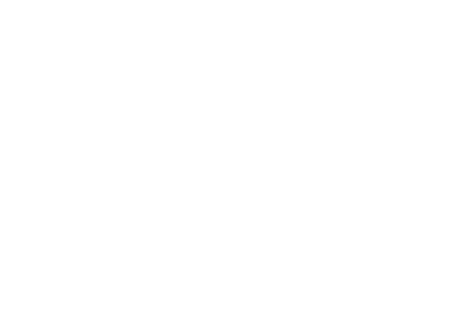
select select "MY"
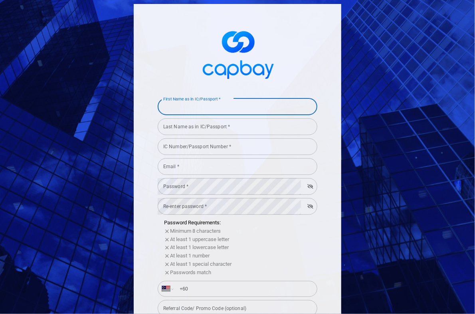
click at [185, 108] on input "First Name as in IC/Passport *" at bounding box center [237, 106] width 159 height 17
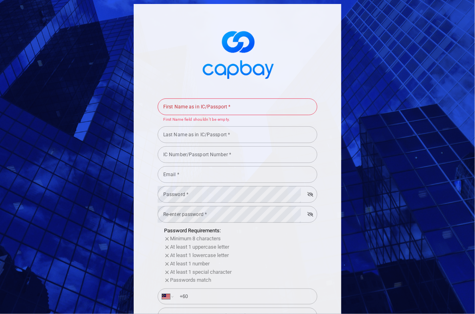
click at [197, 63] on img at bounding box center [237, 53] width 80 height 59
click at [51, 126] on div "First Name as in IC/Passport * First Name as in IC/Passport * First Name field …" at bounding box center [237, 157] width 475 height 314
click at [179, 107] on input "First Name as in IC/Passport *" at bounding box center [237, 106] width 159 height 17
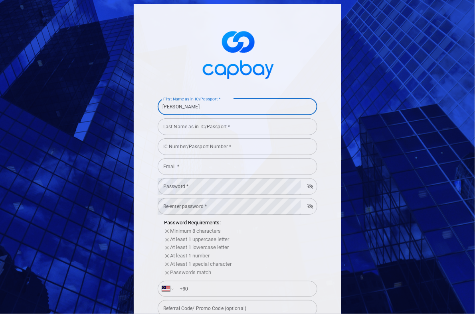
type input "Yuek Luh"
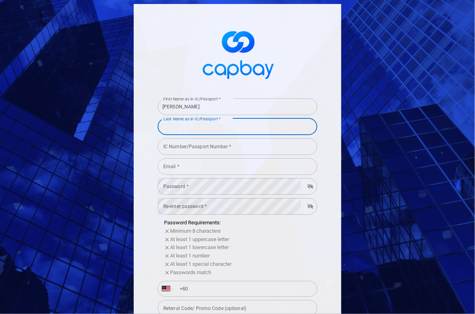
click at [175, 131] on input "Last Name as in IC/Passport *" at bounding box center [237, 126] width 159 height 17
type input "Lim"
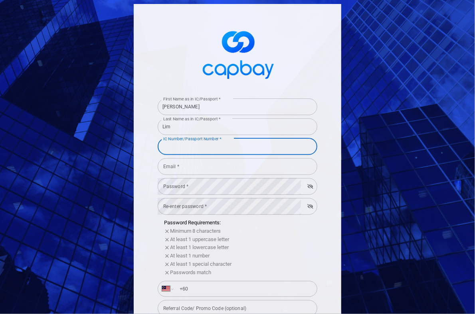
click at [183, 150] on input "IC Number/Passport Number *" at bounding box center [237, 146] width 159 height 17
type input "680607045080"
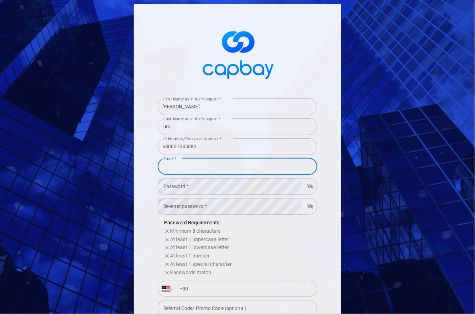
click at [188, 166] on input "Email *" at bounding box center [237, 166] width 159 height 17
type input "[EMAIL_ADDRESS][DOMAIN_NAME]"
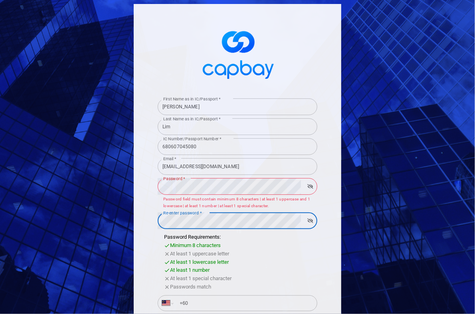
click at [169, 209] on form "First Name as in IC/Passport * Yuek Luh First Name as in IC/Passport * Last Nam…" at bounding box center [237, 263] width 159 height 337
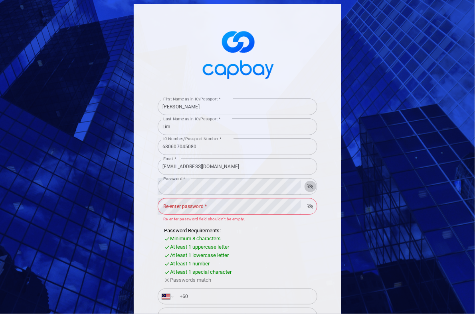
click at [309, 188] on icon "button" at bounding box center [310, 186] width 6 height 5
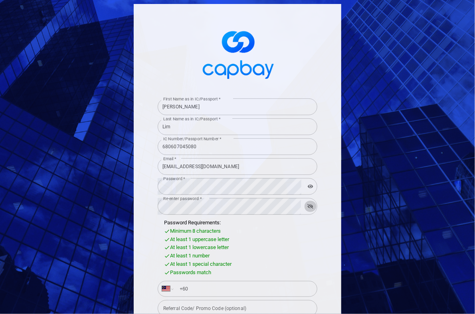
click at [307, 205] on icon "button" at bounding box center [310, 206] width 6 height 5
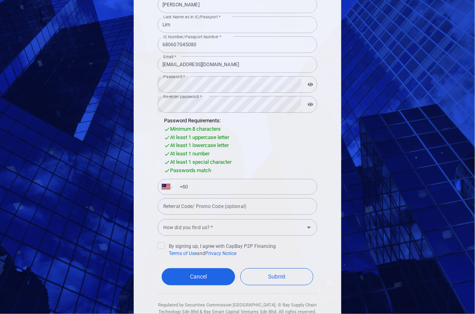
scroll to position [103, 0]
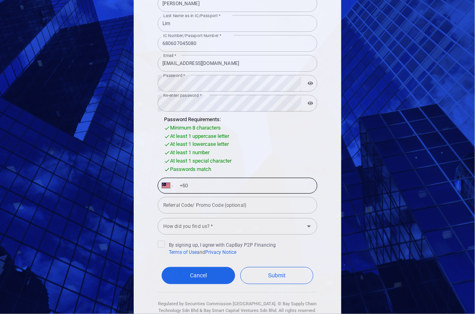
click at [207, 183] on input "+60" at bounding box center [244, 185] width 138 height 13
type input "+60 12 235 8638"
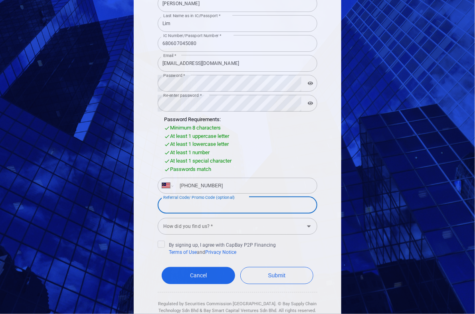
click at [208, 209] on input "Referral Code/ Promo Code (optional)" at bounding box center [237, 205] width 159 height 17
type input "d2093928e0"
click at [189, 225] on input "How did you find us? *" at bounding box center [231, 226] width 142 height 15
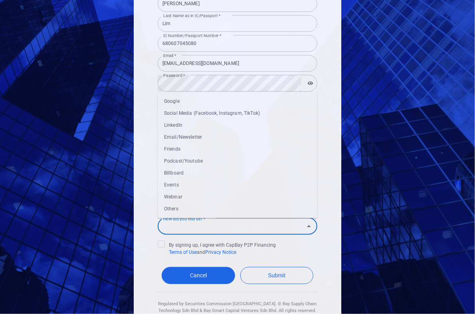
click at [176, 148] on li "Friends" at bounding box center [237, 150] width 159 height 12
type input "Friends"
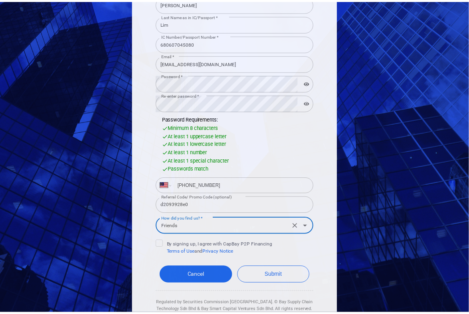
scroll to position [127, 0]
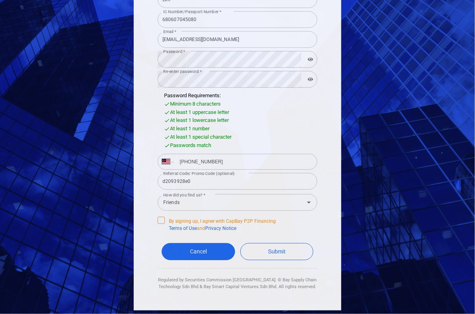
click at [158, 222] on icon at bounding box center [161, 220] width 6 height 6
click at [0, 0] on input "By signing up, I agree with CapBay P2P Financing Terms of Use and Privacy Notice" at bounding box center [0, 0] width 0 height 0
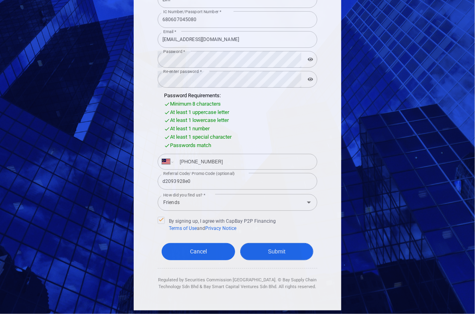
click at [279, 254] on button "Submit" at bounding box center [276, 251] width 73 height 17
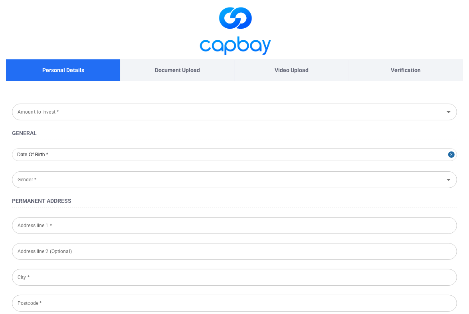
type input "1968-06-07"
type input "Female"
type input "680607-04-5080"
click at [448, 114] on icon "Open" at bounding box center [448, 112] width 10 height 10
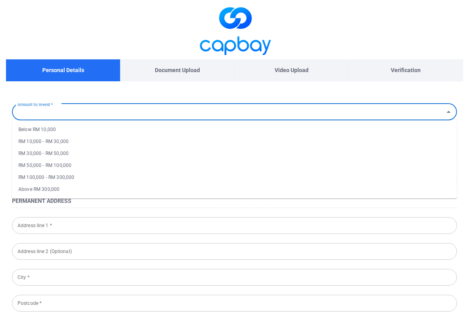
click at [68, 176] on li "RM 100,000 - RM 300,000" at bounding box center [234, 177] width 445 height 12
type input "RM 100,000 - RM 300,000"
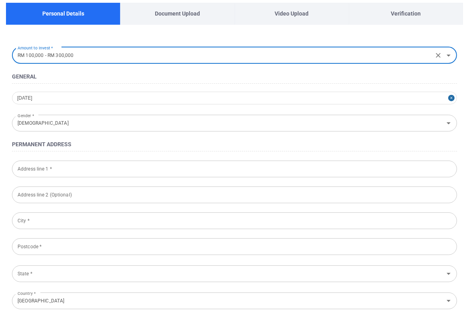
scroll to position [61, 0]
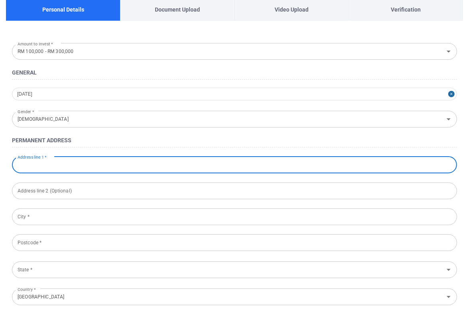
click at [21, 165] on input "Address line 1 *" at bounding box center [234, 165] width 445 height 17
click at [44, 165] on input "29 Jalan bayu 5" at bounding box center [234, 165] width 445 height 17
type input "29 Jalan Bayu 5"
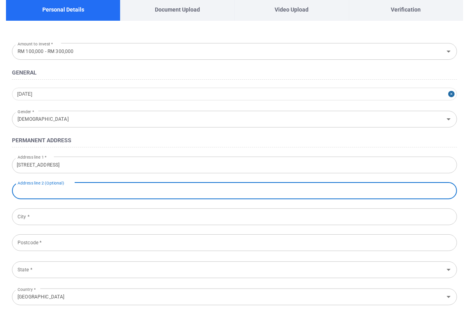
click at [77, 193] on input "text" at bounding box center [234, 191] width 445 height 17
type input "N"
type input "Bukit Gita Bayu"
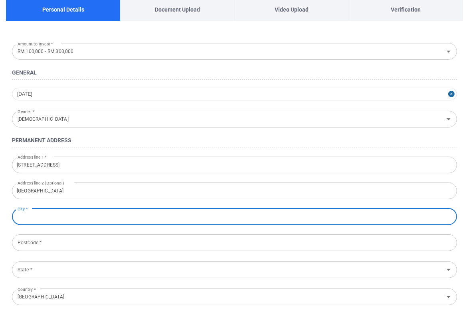
click at [42, 219] on input "City *" at bounding box center [234, 217] width 445 height 17
type input "Seri Kembangan"
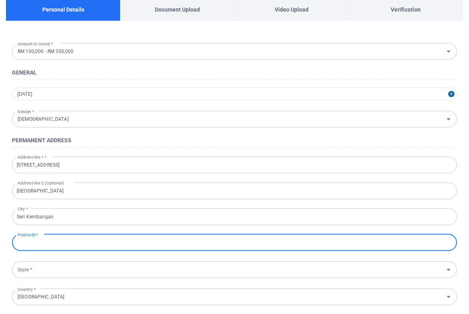
click at [37, 243] on input "Postcode *" at bounding box center [234, 242] width 445 height 17
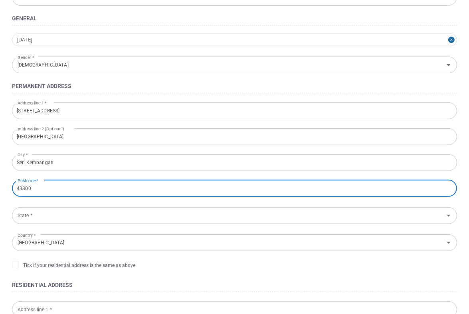
scroll to position [116, 0]
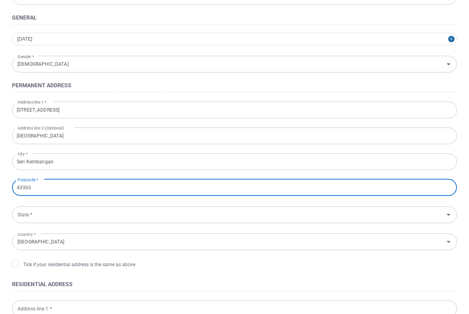
type input "43300"
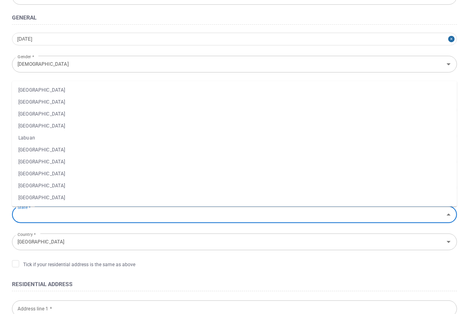
click at [27, 214] on input "State *" at bounding box center [227, 214] width 427 height 15
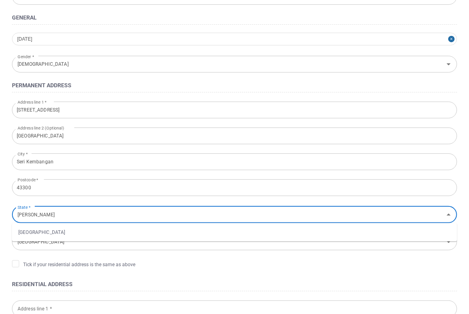
click at [38, 235] on li "Selangor" at bounding box center [234, 232] width 445 height 12
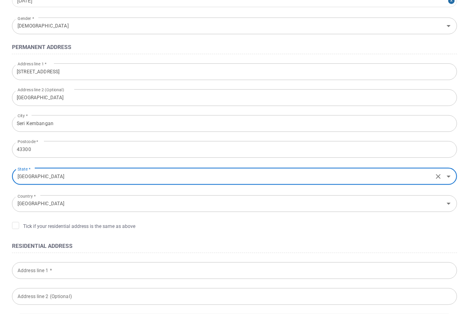
scroll to position [154, 0]
type input "Selangor"
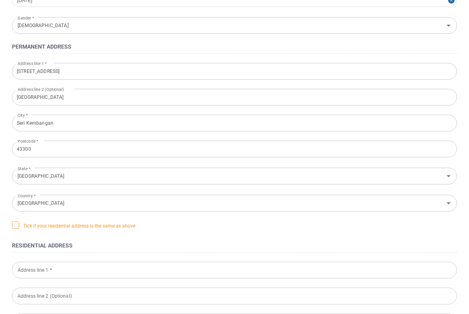
click at [14, 224] on icon at bounding box center [15, 225] width 6 height 6
click at [0, 0] on input "Tick if your residential address is the same as above" at bounding box center [0, 0] width 0 height 0
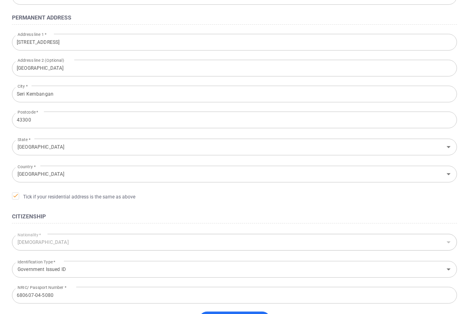
scroll to position [249, 0]
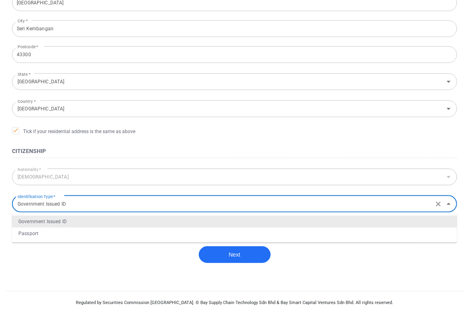
click at [104, 208] on input "Government Issued ID" at bounding box center [222, 204] width 416 height 15
click at [75, 221] on li "Government Issued ID" at bounding box center [234, 222] width 445 height 12
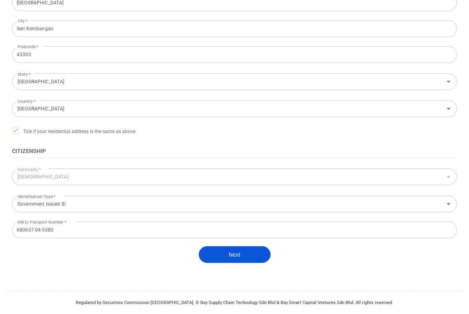
click at [233, 256] on button "Next" at bounding box center [235, 254] width 72 height 17
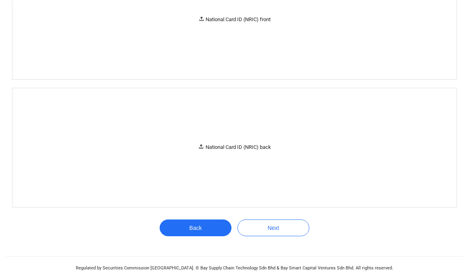
scroll to position [184, 0]
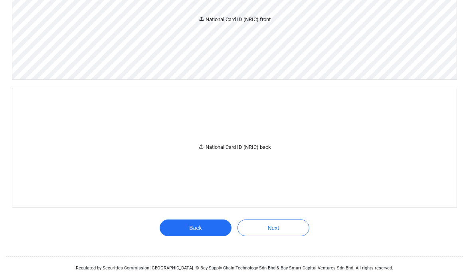
click at [309, 27] on div "National Card ID (NRIC) front" at bounding box center [234, 20] width 444 height 119
click at [198, 16] on icon at bounding box center [201, 19] width 6 height 6
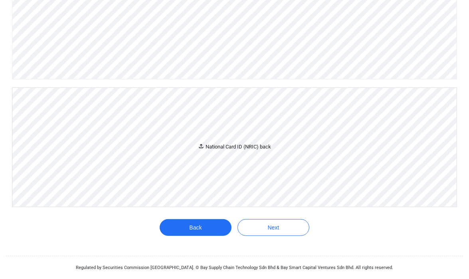
click at [202, 146] on icon at bounding box center [201, 146] width 6 height 6
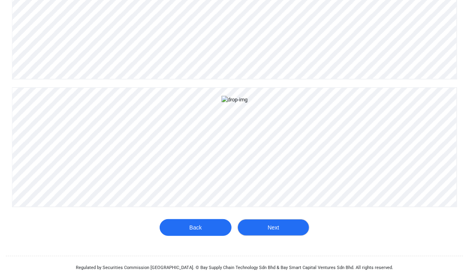
click at [297, 224] on button "Next" at bounding box center [273, 227] width 72 height 17
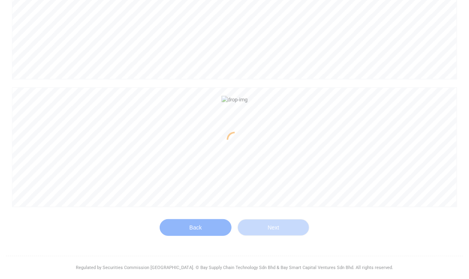
scroll to position [959, 0]
click at [402, 158] on div at bounding box center [234, 139] width 469 height 279
click at [383, 85] on div at bounding box center [234, 139] width 469 height 279
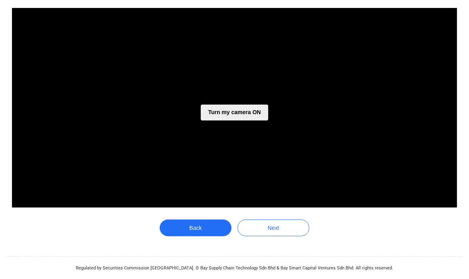
click at [231, 116] on button "Turn my camera ON" at bounding box center [234, 112] width 67 height 16
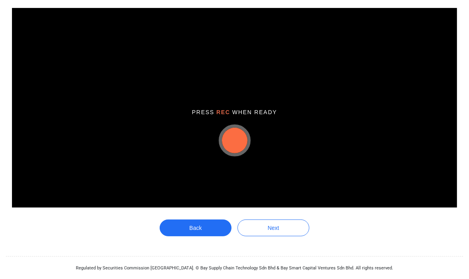
click at [243, 139] on button "button" at bounding box center [235, 141] width 26 height 26
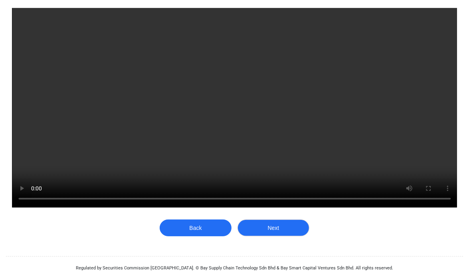
click at [278, 231] on button "Next" at bounding box center [273, 227] width 72 height 17
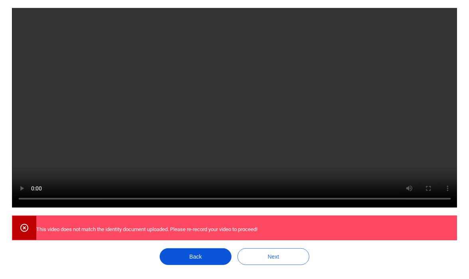
click at [211, 260] on button "Back" at bounding box center [195, 256] width 72 height 17
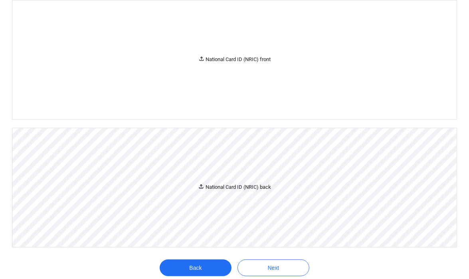
scroll to position [213, 0]
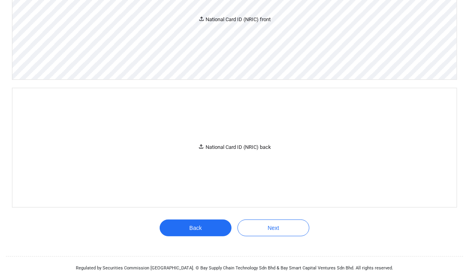
click at [215, 27] on div "National Card ID (NRIC) front" at bounding box center [234, 20] width 444 height 119
click at [231, 44] on div "National Card ID (NRIC) front" at bounding box center [234, 20] width 444 height 119
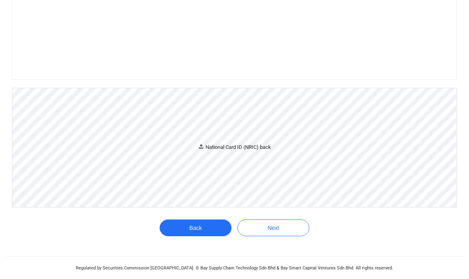
click at [253, 207] on div "National Card ID (NRIC) back" at bounding box center [234, 147] width 444 height 119
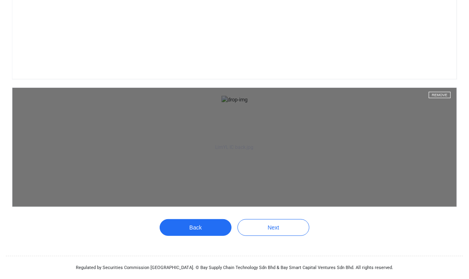
scroll to position [367, 0]
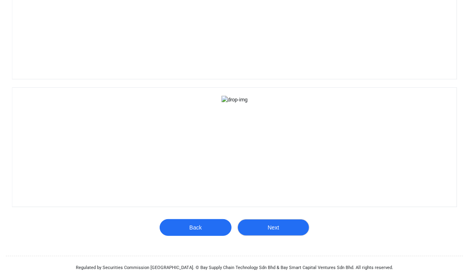
click at [268, 227] on button "Next" at bounding box center [273, 227] width 72 height 17
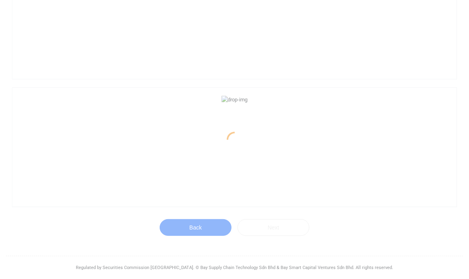
scroll to position [184, 0]
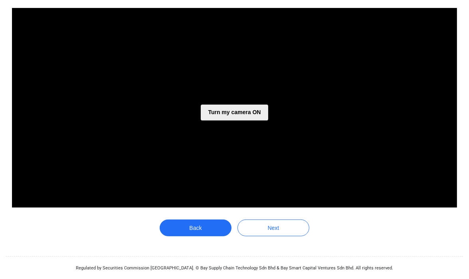
click at [252, 108] on button "Turn my camera ON" at bounding box center [234, 112] width 67 height 16
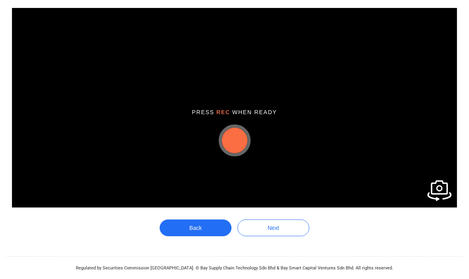
click at [233, 134] on button "button" at bounding box center [235, 141] width 26 height 26
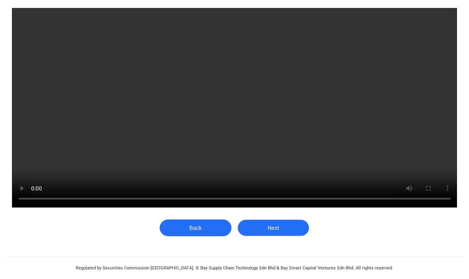
click at [278, 227] on button "Next" at bounding box center [273, 227] width 72 height 17
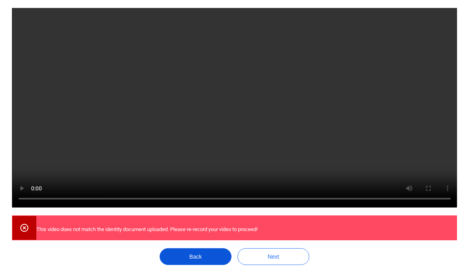
click at [203, 256] on button "Back" at bounding box center [195, 256] width 72 height 17
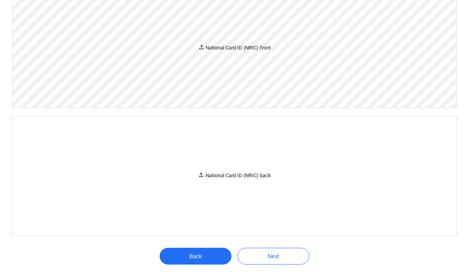
click at [274, 57] on div "National Card ID (NRIC) front" at bounding box center [234, 48] width 444 height 119
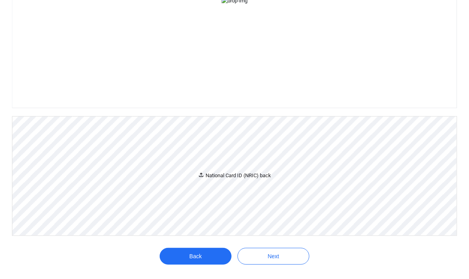
scroll to position [264, 0]
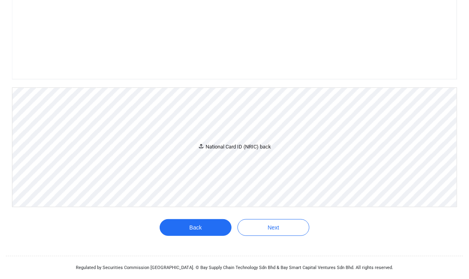
click at [254, 202] on div "National Card ID (NRIC) back" at bounding box center [234, 147] width 444 height 119
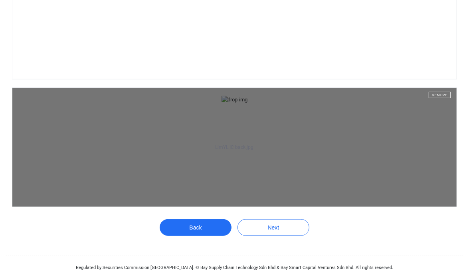
scroll to position [367, 0]
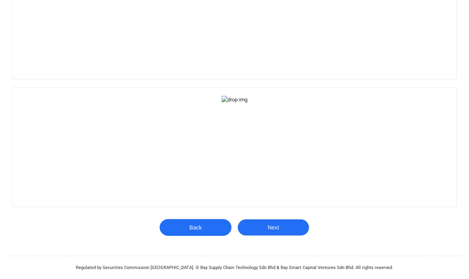
click at [272, 223] on button "Next" at bounding box center [273, 227] width 72 height 17
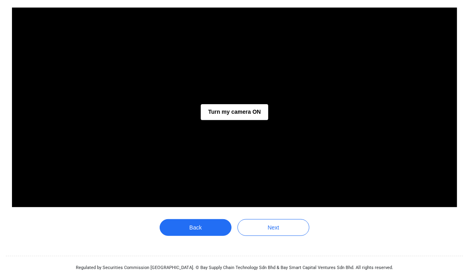
scroll to position [184, 0]
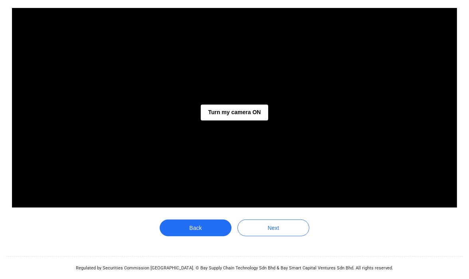
click at [244, 131] on div "Turn my camera ON" at bounding box center [234, 107] width 445 height 199
click at [241, 117] on button "Turn my camera ON" at bounding box center [234, 112] width 67 height 16
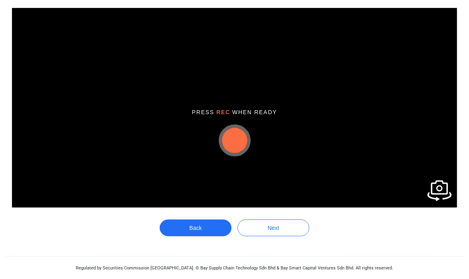
click at [236, 140] on button "button" at bounding box center [235, 141] width 26 height 26
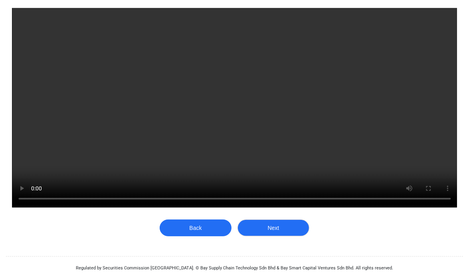
click at [289, 228] on button "Next" at bounding box center [273, 227] width 72 height 17
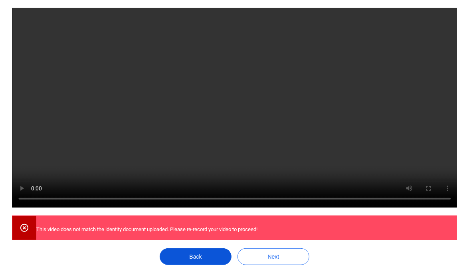
click at [217, 255] on button "Back" at bounding box center [195, 256] width 72 height 17
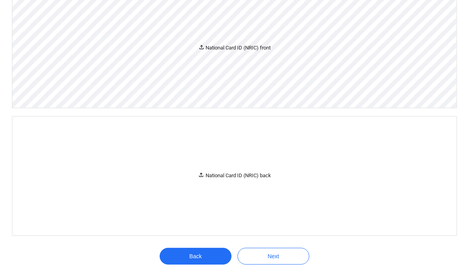
click at [270, 76] on div "National Card ID (NRIC) front" at bounding box center [234, 48] width 444 height 119
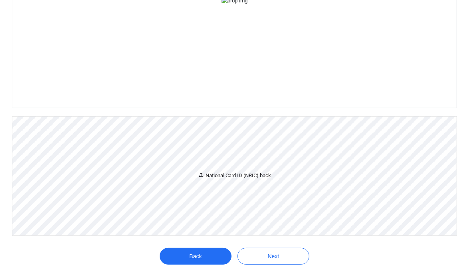
click at [260, 233] on div "National Card ID (NRIC) back" at bounding box center [234, 175] width 444 height 119
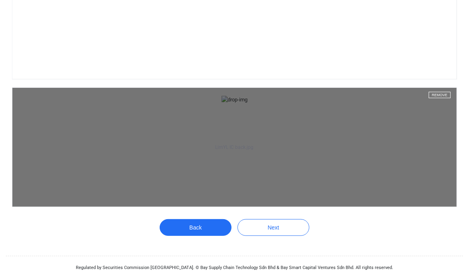
scroll to position [367, 0]
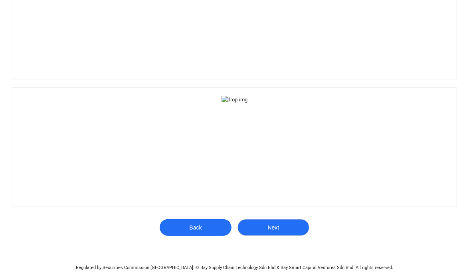
click at [274, 225] on button "Next" at bounding box center [273, 227] width 72 height 17
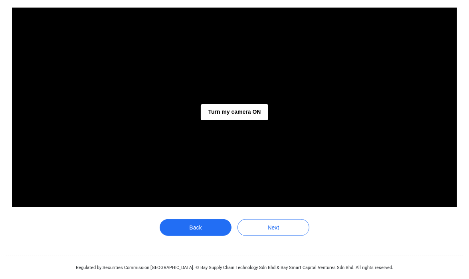
scroll to position [184, 0]
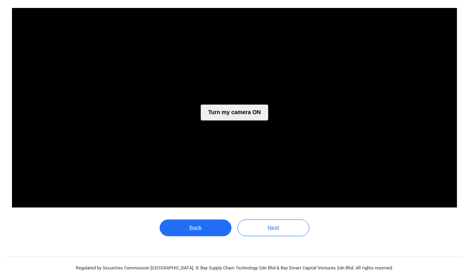
click at [246, 110] on button "Turn my camera ON" at bounding box center [234, 112] width 67 height 16
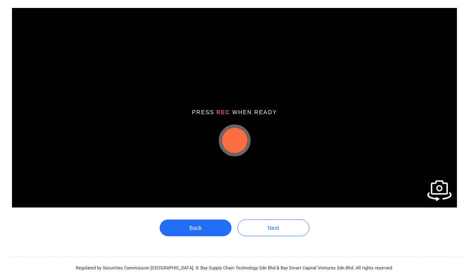
click at [234, 139] on button "button" at bounding box center [235, 141] width 26 height 26
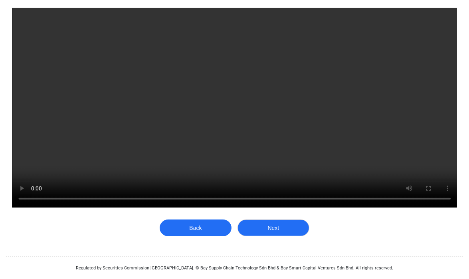
click at [279, 224] on button "Next" at bounding box center [273, 227] width 72 height 17
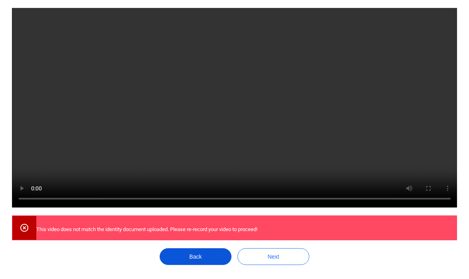
click at [195, 258] on button "Back" at bounding box center [195, 256] width 72 height 17
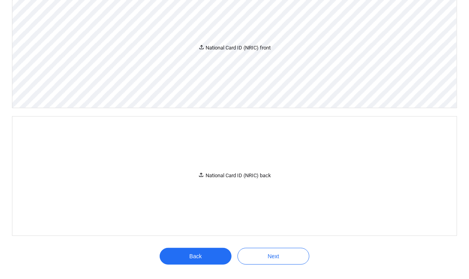
click at [222, 55] on div "National Card ID (NRIC) front" at bounding box center [234, 48] width 444 height 119
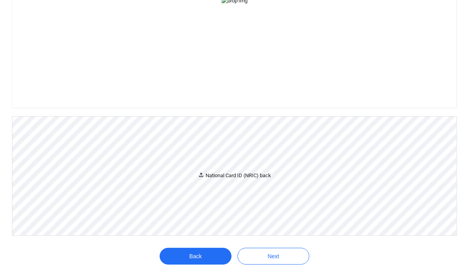
click at [195, 235] on div "National Card ID (NRIC) back" at bounding box center [234, 175] width 444 height 119
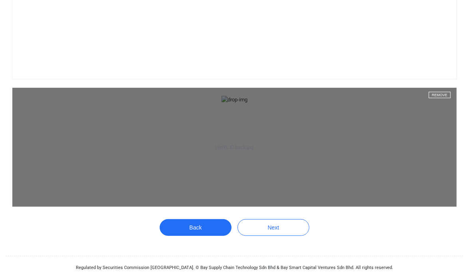
scroll to position [367, 0]
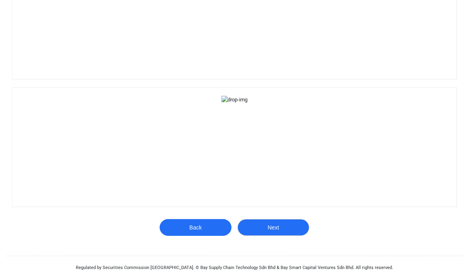
click at [268, 227] on button "Next" at bounding box center [273, 227] width 72 height 17
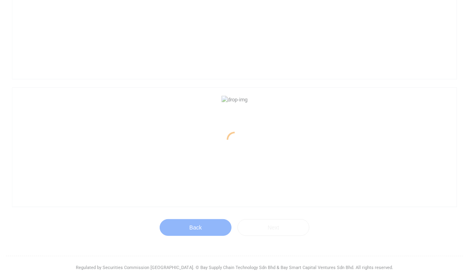
scroll to position [184, 0]
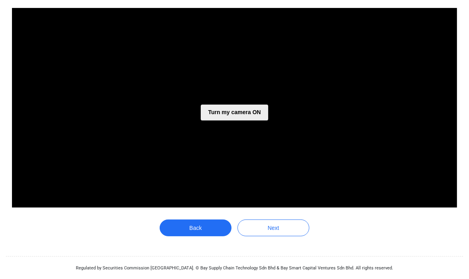
click at [250, 114] on button "Turn my camera ON" at bounding box center [234, 112] width 67 height 16
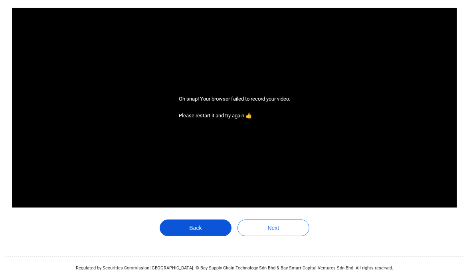
click at [187, 228] on button "Back" at bounding box center [195, 227] width 72 height 17
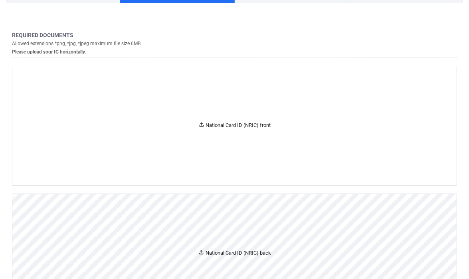
scroll to position [64, 0]
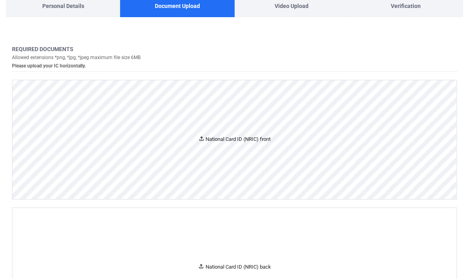
click at [257, 126] on div "National Card ID (NRIC) front" at bounding box center [234, 139] width 444 height 119
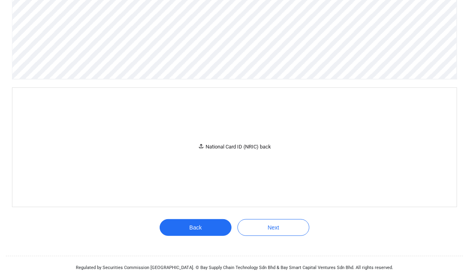
scroll to position [224, 0]
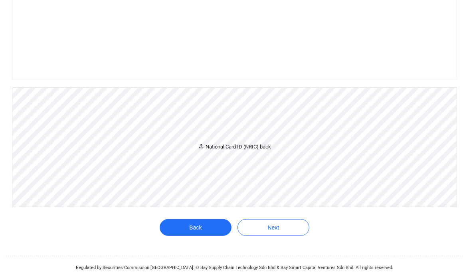
click at [258, 201] on div "National Card ID (NRIC) back" at bounding box center [234, 147] width 444 height 119
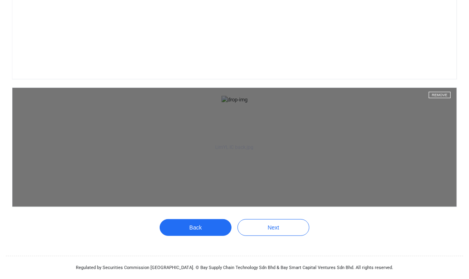
scroll to position [338, 0]
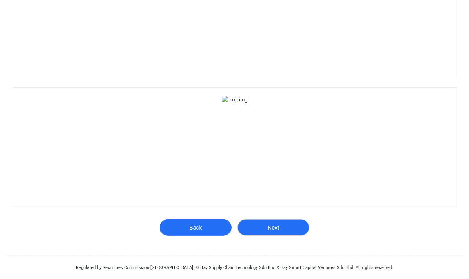
click at [276, 232] on button "Next" at bounding box center [273, 227] width 72 height 17
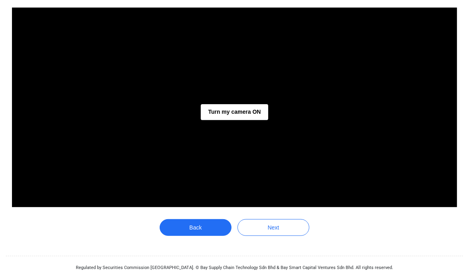
scroll to position [184, 0]
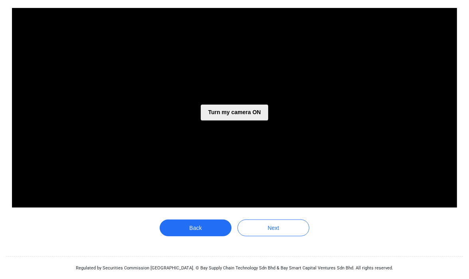
click at [222, 110] on button "Turn my camera ON" at bounding box center [234, 112] width 67 height 16
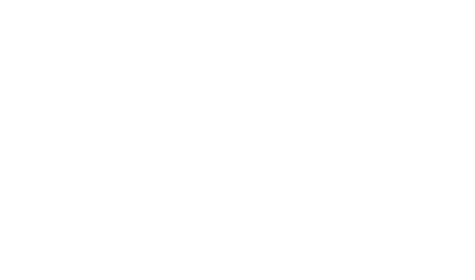
type input "[DATE]"
type input "[DEMOGRAPHIC_DATA]"
type input "[STREET_ADDRESS]"
type input "[GEOGRAPHIC_DATA]"
type input "Seri Kembangan"
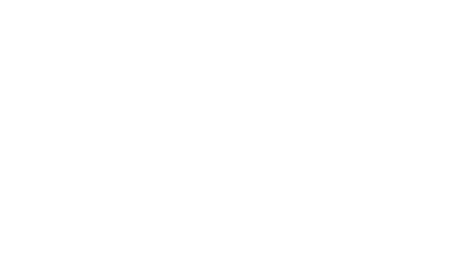
type input "43300"
type input "680607-04-5080"
type input "RM 100,000 - RM 300,000"
type input "[GEOGRAPHIC_DATA]"
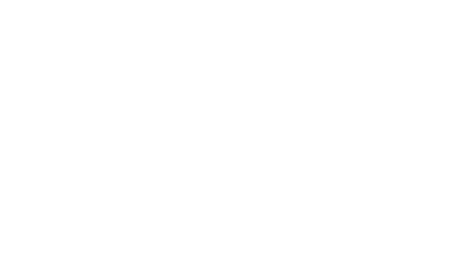
type input "[DEMOGRAPHIC_DATA]"
type input "Government Issued ID"
select select "MY"
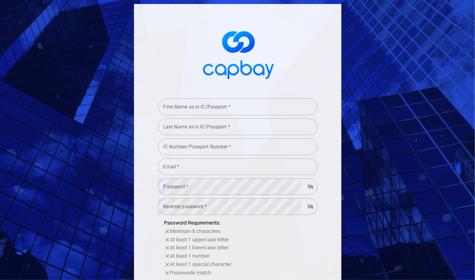
click at [209, 110] on input "First Name as in IC/Passport *" at bounding box center [237, 106] width 159 height 17
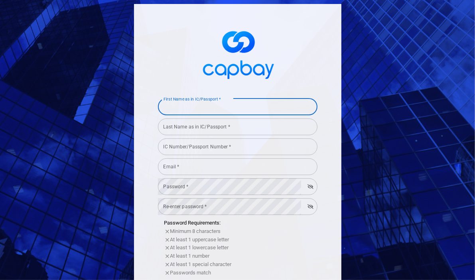
type input "Yuek Luh"
click at [202, 128] on input "Last Name as in IC/Passport *" at bounding box center [237, 126] width 159 height 17
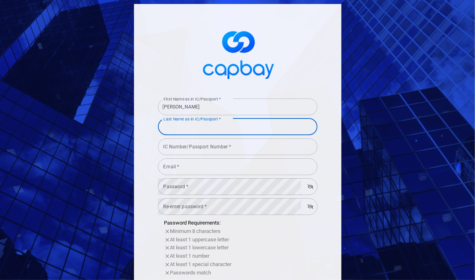
type input "Lim"
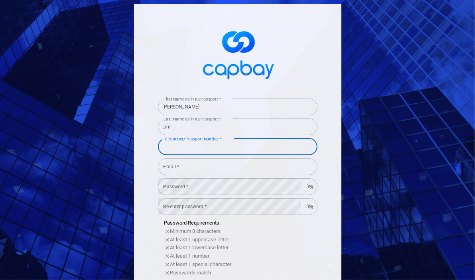
click at [207, 145] on input "IC Number/Passport Number *" at bounding box center [237, 146] width 159 height 17
click at [207, 146] on input "IC Number/Passport Number *" at bounding box center [237, 146] width 159 height 17
type input "680607045080"
click at [211, 166] on input "Email *" at bounding box center [237, 166] width 159 height 17
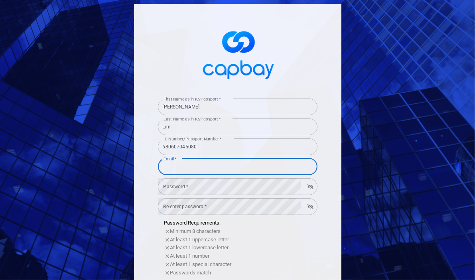
type input "[EMAIL_ADDRESS][DOMAIN_NAME]"
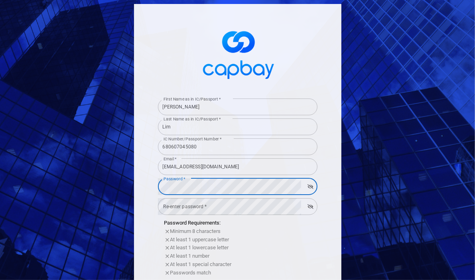
scroll to position [80, 0]
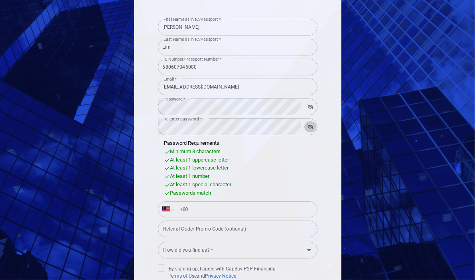
click at [307, 126] on icon "button" at bounding box center [310, 126] width 6 height 5
click at [307, 108] on icon "button" at bounding box center [310, 106] width 6 height 5
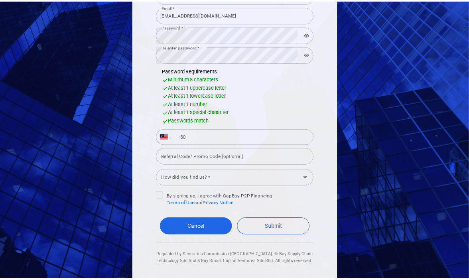
scroll to position [161, 0]
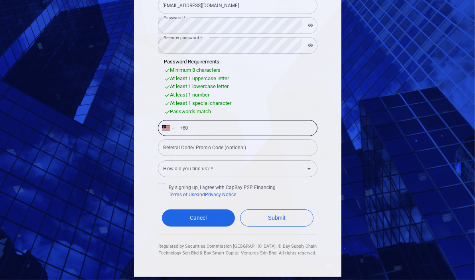
click at [209, 130] on input "+60" at bounding box center [244, 128] width 138 height 13
type input "+60 12 235 8638"
click at [201, 150] on input "Referral Code/ Promo Code (optional)" at bounding box center [237, 147] width 159 height 17
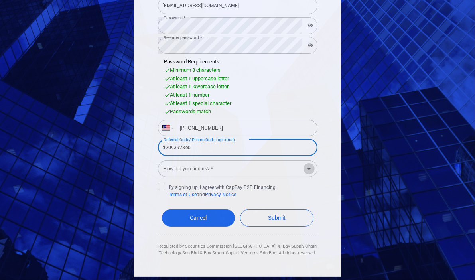
click at [309, 169] on icon "Open" at bounding box center [309, 169] width 10 height 10
type input "d2093928e0"
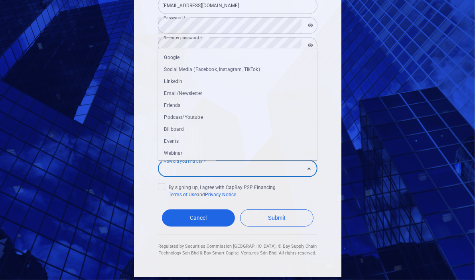
click at [210, 106] on li "Friends" at bounding box center [237, 105] width 159 height 12
type input "Friends"
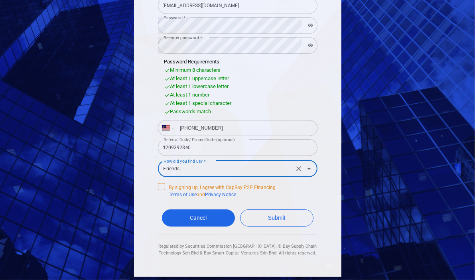
click at [161, 185] on icon at bounding box center [161, 186] width 6 height 6
click at [0, 0] on input "By signing up, I agree with CapBay P2P Financing Terms of Use and Privacy Notice" at bounding box center [0, 0] width 0 height 0
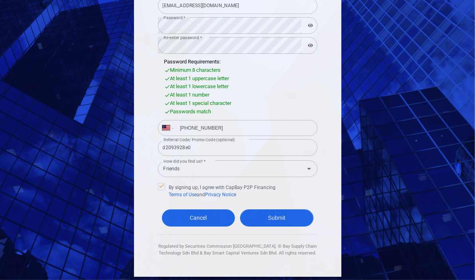
click at [262, 213] on button "Submit" at bounding box center [276, 217] width 73 height 17
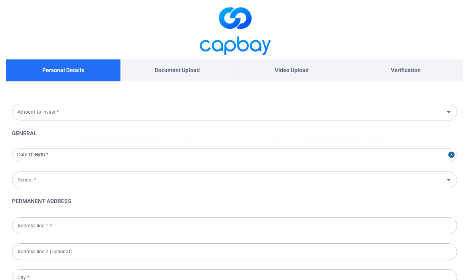
type input "RM 100,000 - RM 300,000"
type input "1968-06-07"
type input "Female"
type input "29 Jalan Bayu 5"
type input "Bukit Gita Bayu"
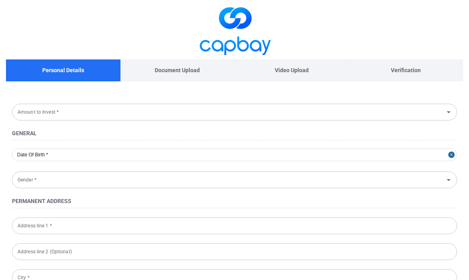
type input "Seri Kembangan"
type input "43300"
type input "Selangor"
type input "680607-04-5080"
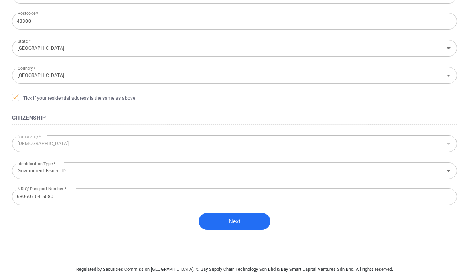
scroll to position [283, 0]
click at [242, 221] on button "Next" at bounding box center [235, 221] width 72 height 17
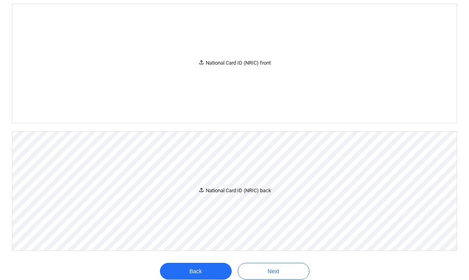
scroll to position [63, 0]
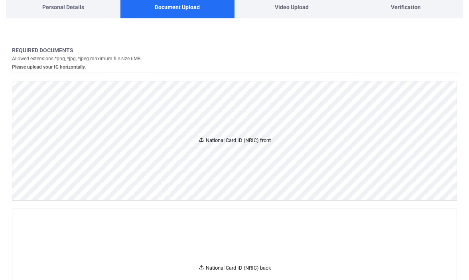
click at [223, 144] on div "National Card ID (NRIC) front" at bounding box center [234, 140] width 73 height 8
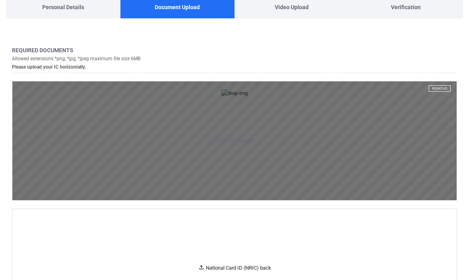
click at [392, 152] on aside "LimYL IC front.jpg Remove" at bounding box center [234, 140] width 444 height 119
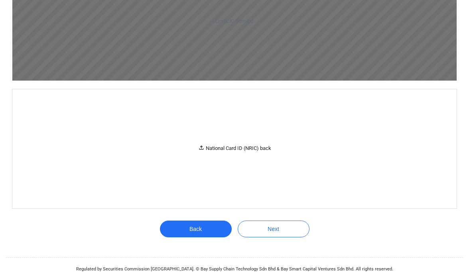
scroll to position [222, 0]
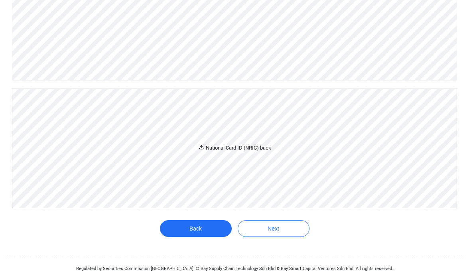
click at [276, 185] on div "National Card ID (NRIC) back" at bounding box center [234, 148] width 444 height 119
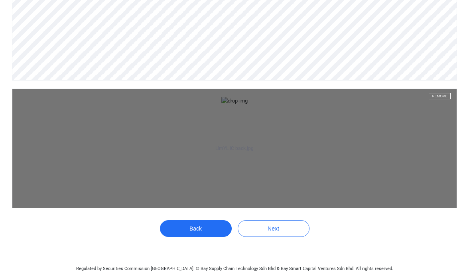
scroll to position [337, 0]
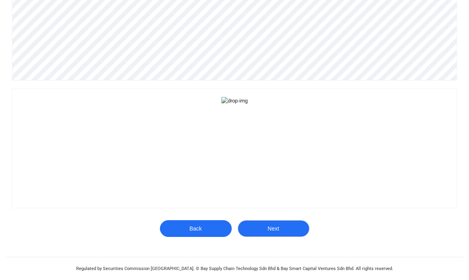
click at [276, 227] on button "Next" at bounding box center [274, 228] width 72 height 17
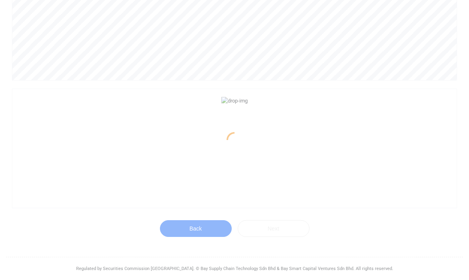
scroll to position [183, 0]
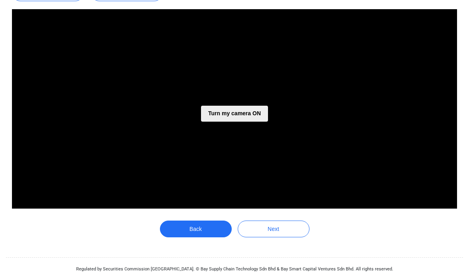
click at [229, 112] on button "Turn my camera ON" at bounding box center [234, 114] width 67 height 16
click at [237, 115] on button "Turn my camera ON" at bounding box center [234, 114] width 67 height 16
click at [232, 115] on button "Turn my camera ON" at bounding box center [234, 114] width 67 height 16
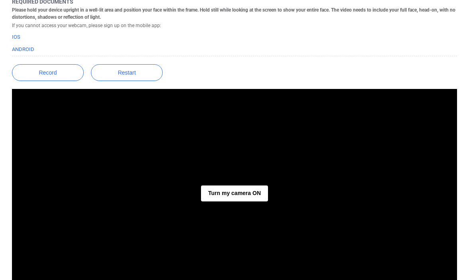
scroll to position [143, 0]
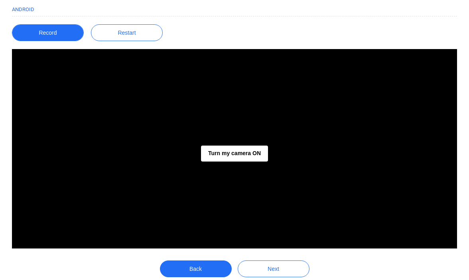
click at [53, 33] on button "Record" at bounding box center [48, 32] width 72 height 17
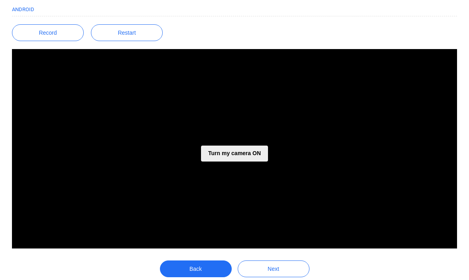
click at [220, 154] on button "Turn my camera ON" at bounding box center [234, 154] width 67 height 16
click at [221, 155] on button "Turn my camera ON" at bounding box center [234, 154] width 67 height 16
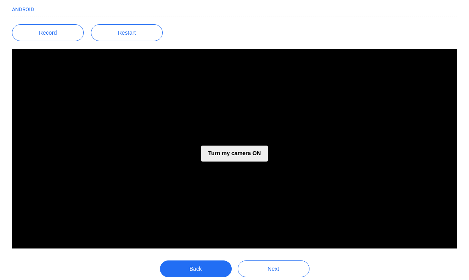
click at [223, 152] on button "Turn my camera ON" at bounding box center [234, 154] width 67 height 16
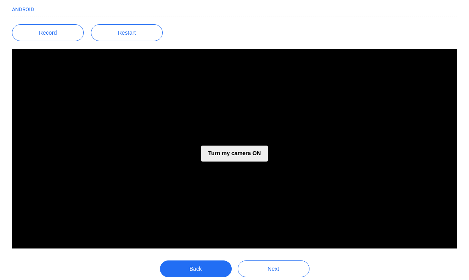
click at [223, 152] on button "Turn my camera ON" at bounding box center [234, 154] width 67 height 16
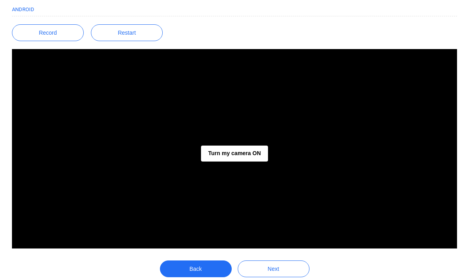
click at [236, 34] on form "Required documents Please hold your device upright in a well-lit area and posit…" at bounding box center [234, 123] width 457 height 331
click at [233, 149] on button "Turn my camera ON" at bounding box center [234, 154] width 67 height 16
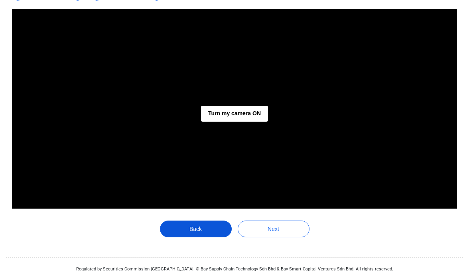
click at [205, 230] on button "Back" at bounding box center [196, 229] width 72 height 17
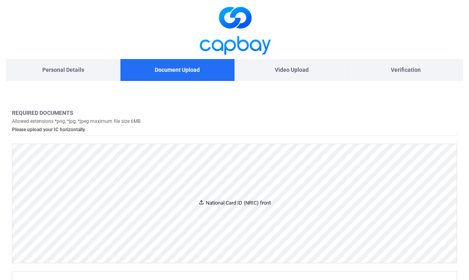
scroll to position [0, 0]
click at [206, 205] on div "National Card ID (NRIC) front" at bounding box center [234, 203] width 73 height 8
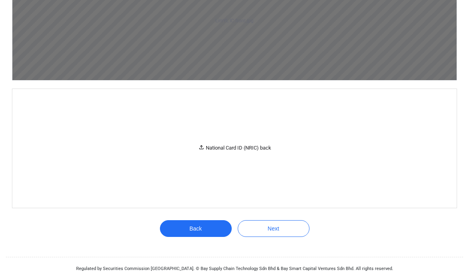
scroll to position [270, 0]
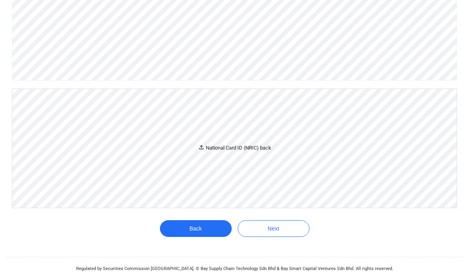
click at [262, 162] on div "National Card ID (NRIC) back" at bounding box center [234, 148] width 444 height 119
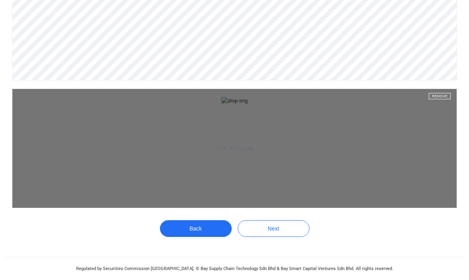
scroll to position [337, 0]
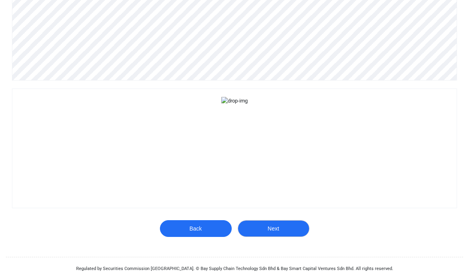
click at [278, 228] on button "Next" at bounding box center [274, 228] width 72 height 17
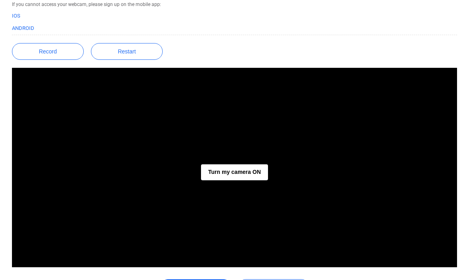
scroll to position [143, 0]
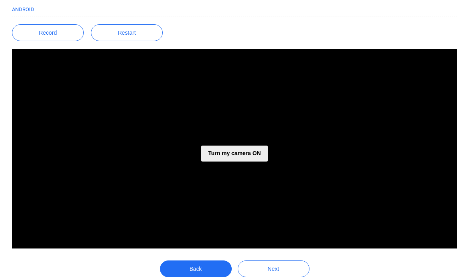
click at [243, 153] on button "Turn my camera ON" at bounding box center [234, 154] width 67 height 16
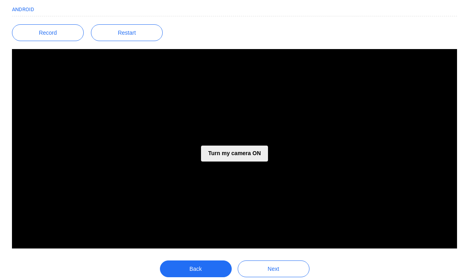
click at [243, 153] on button "Turn my camera ON" at bounding box center [234, 154] width 67 height 16
click at [238, 153] on button "Turn my camera ON" at bounding box center [234, 154] width 67 height 16
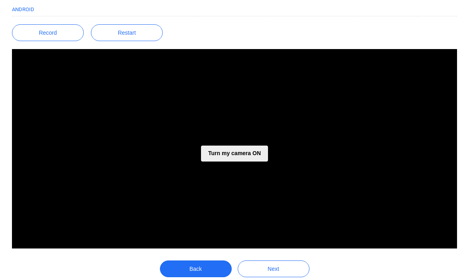
click at [238, 153] on button "Turn my camera ON" at bounding box center [234, 154] width 67 height 16
click at [238, 154] on button "Turn my camera ON" at bounding box center [234, 154] width 67 height 16
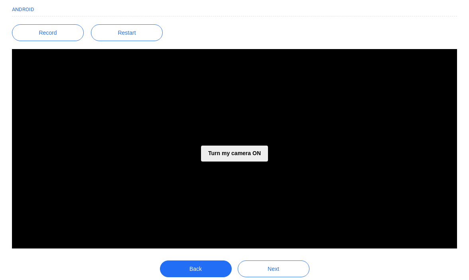
click at [238, 154] on button "Turn my camera ON" at bounding box center [234, 154] width 67 height 16
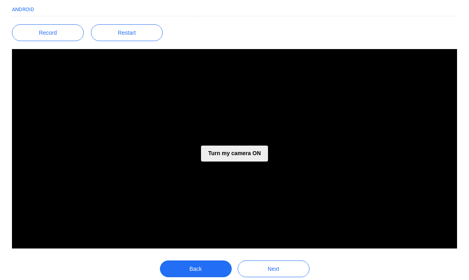
click at [238, 154] on button "Turn my camera ON" at bounding box center [234, 154] width 67 height 16
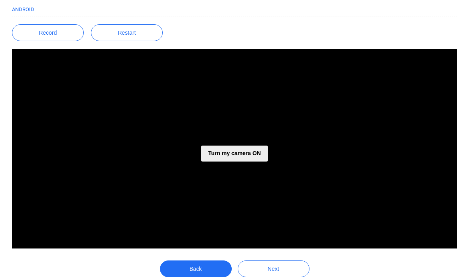
click at [238, 154] on button "Turn my camera ON" at bounding box center [234, 154] width 67 height 16
click at [237, 154] on button "Turn my camera ON" at bounding box center [234, 154] width 67 height 16
click at [236, 154] on button "Turn my camera ON" at bounding box center [234, 154] width 67 height 16
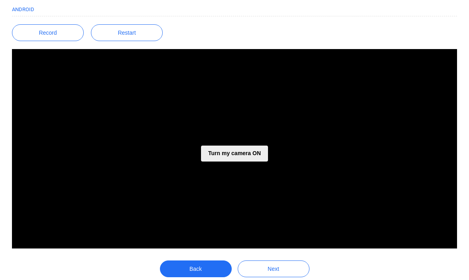
click at [236, 154] on button "Turn my camera ON" at bounding box center [234, 154] width 67 height 16
click at [244, 150] on button "Turn my camera ON" at bounding box center [234, 154] width 67 height 16
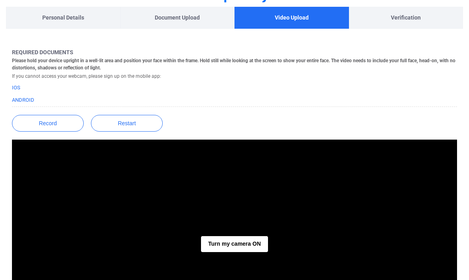
scroll to position [40, 0]
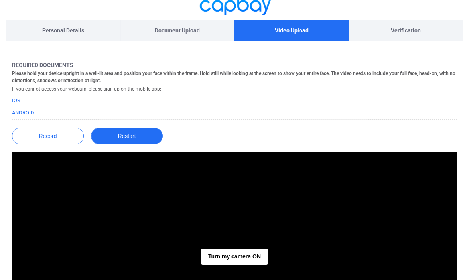
click at [146, 134] on button "Restart" at bounding box center [127, 136] width 72 height 17
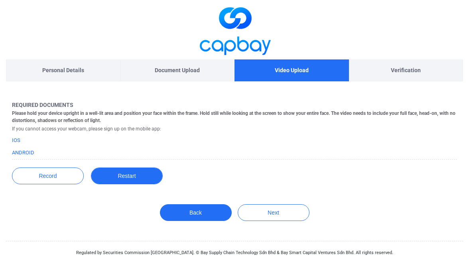
scroll to position [0, 0]
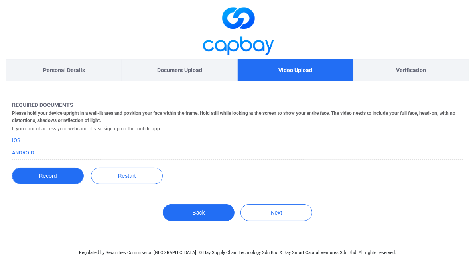
click at [64, 174] on button "Record" at bounding box center [48, 175] width 72 height 17
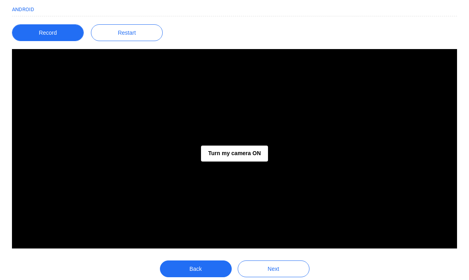
scroll to position [103, 0]
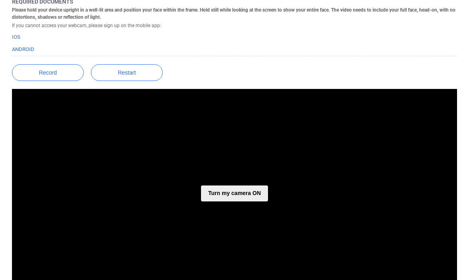
click at [233, 194] on button "Turn my camera ON" at bounding box center [234, 193] width 67 height 16
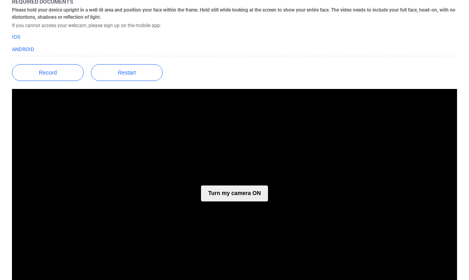
click at [233, 194] on button "Turn my camera ON" at bounding box center [234, 193] width 67 height 16
click at [236, 77] on form "Required documents Please hold your device upright in a well-lit area and posit…" at bounding box center [234, 163] width 457 height 331
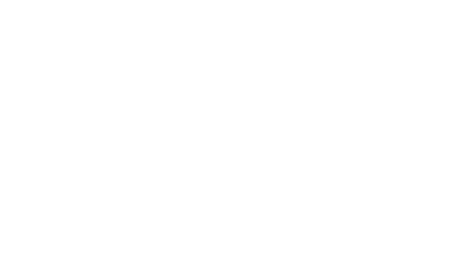
select select "MY"
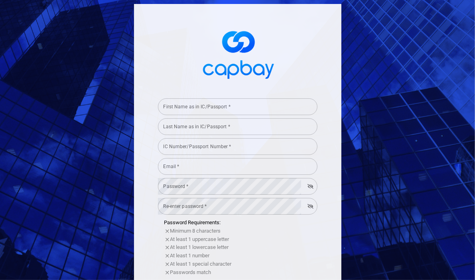
click at [174, 107] on input "First Name as in IC/Passport *" at bounding box center [237, 106] width 159 height 17
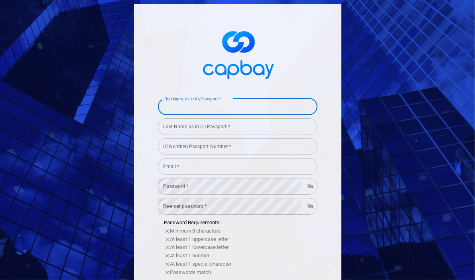
type input "[PERSON_NAME]"
click at [198, 129] on input "Last Name as in IC/Passport *" at bounding box center [237, 126] width 159 height 17
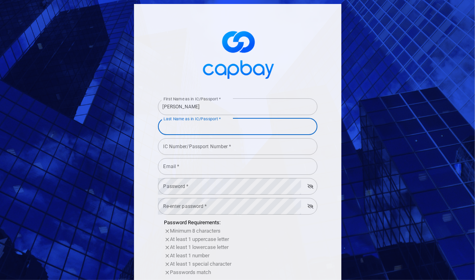
type input "Lim"
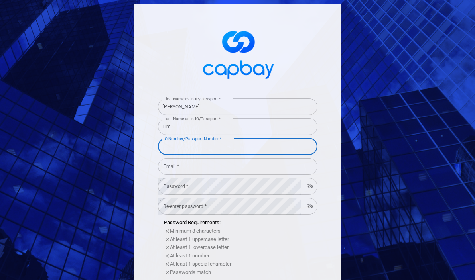
click at [201, 148] on input "IC Number/Passport Number *" at bounding box center [237, 146] width 159 height 17
click at [239, 147] on input "IC Number/Passport Number *" at bounding box center [237, 146] width 159 height 17
click at [185, 148] on input "IC Number/Passport Number *" at bounding box center [237, 146] width 159 height 17
type input "680607045080"
click at [206, 167] on input "Email *" at bounding box center [237, 166] width 159 height 17
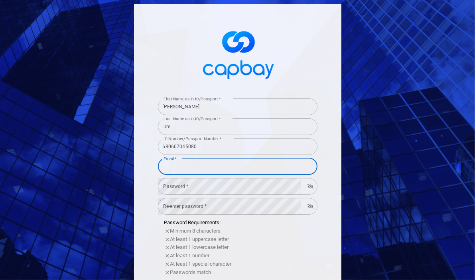
type input "[EMAIL_ADDRESS][DOMAIN_NAME]"
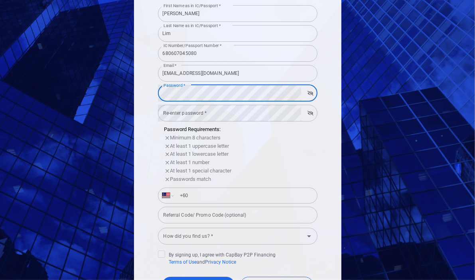
scroll to position [120, 0]
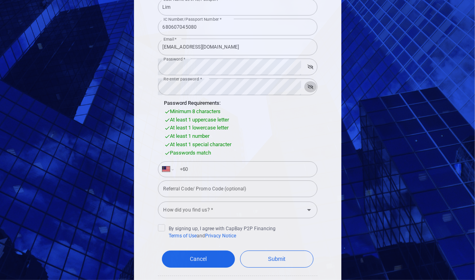
click at [309, 87] on icon "button" at bounding box center [310, 87] width 6 height 5
click at [307, 68] on icon "button" at bounding box center [310, 67] width 6 height 5
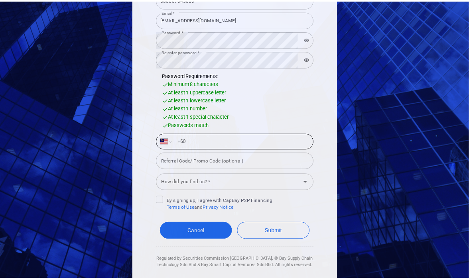
scroll to position [159, 0]
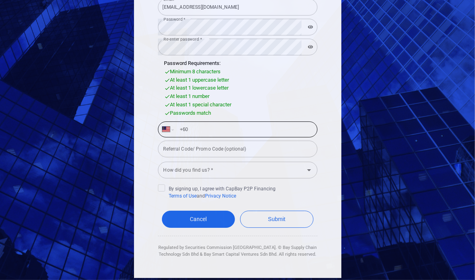
click at [234, 131] on input "+60" at bounding box center [244, 129] width 138 height 13
type input "+60 12 235 8638"
click at [232, 149] on input "Referral Code/ Promo Code (optional)" at bounding box center [237, 149] width 159 height 17
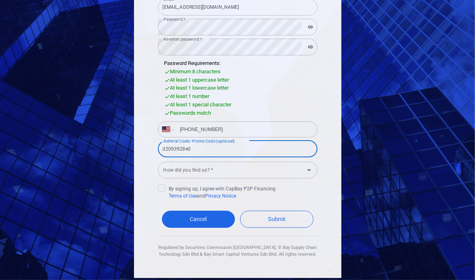
click at [304, 170] on icon "Open" at bounding box center [309, 170] width 10 height 10
type input "d2093928e0"
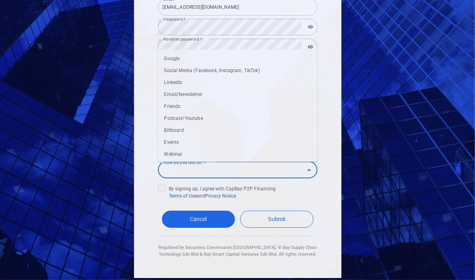
click at [181, 106] on li "Friends" at bounding box center [237, 107] width 159 height 12
type input "Friends"
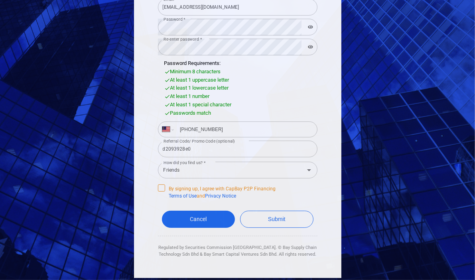
click at [158, 189] on icon at bounding box center [161, 187] width 6 height 6
click at [0, 0] on input "By signing up, I agree with CapBay P2P Financing Terms of Use and Privacy Notice" at bounding box center [0, 0] width 0 height 0
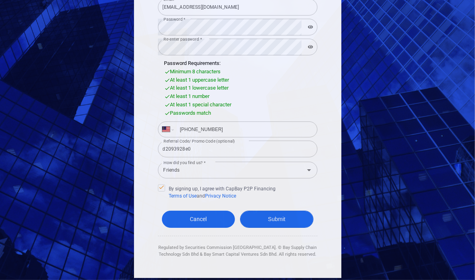
click at [260, 215] on button "Submit" at bounding box center [276, 219] width 73 height 17
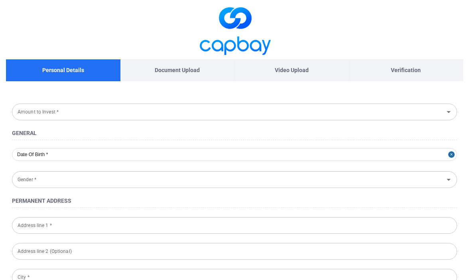
type input "RM 100,000 - RM 300,000"
type input "1968-06-07"
type input "Female"
type input "29 Jalan Bayu 5"
type input "Bukit Gita Bayu"
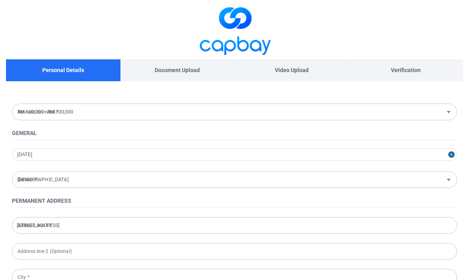
type input "Seri Kembangan"
type input "43300"
type input "Selangor"
type input "680607-04-5080"
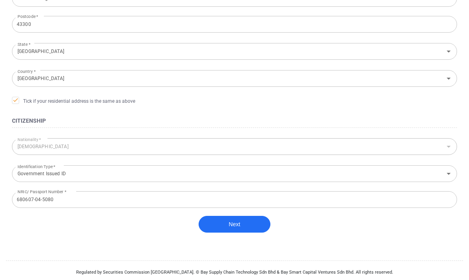
scroll to position [282, 0]
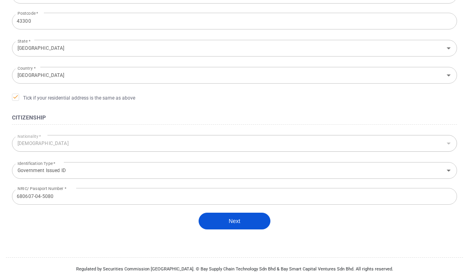
click at [236, 219] on button "Next" at bounding box center [235, 221] width 72 height 17
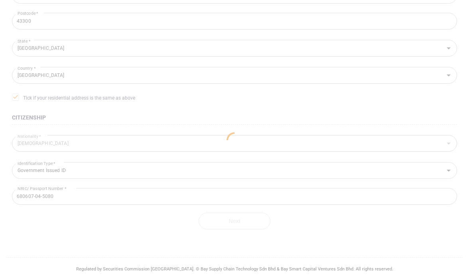
scroll to position [182, 0]
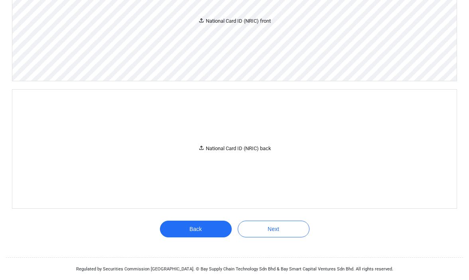
click at [228, 33] on div "National Card ID (NRIC) front" at bounding box center [234, 21] width 444 height 119
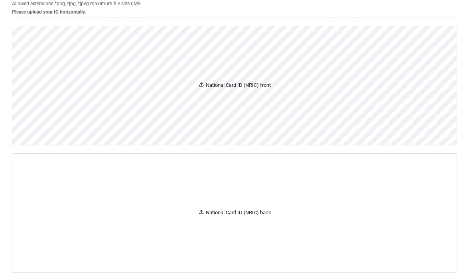
scroll to position [102, 0]
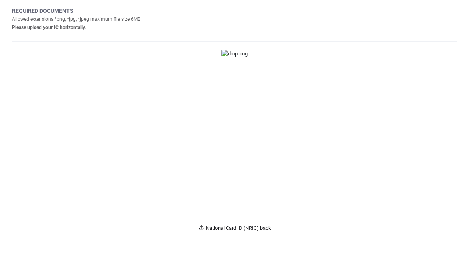
click at [362, 24] on div "Required documents Allowed extensions *png, *jpg, *jpeg maximum file size 6MB P…" at bounding box center [234, 20] width 445 height 26
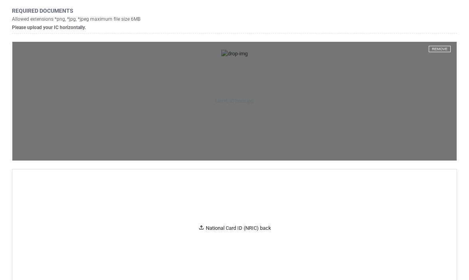
scroll to position [270, 0]
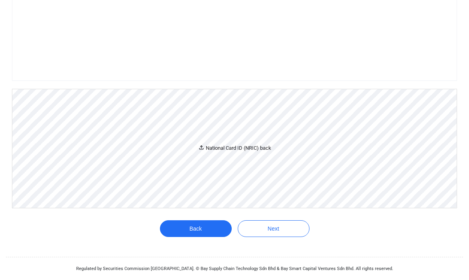
click at [260, 144] on div "National Card ID (NRIC) back" at bounding box center [234, 148] width 73 height 8
click at [404, 84] on form "1 ​ Required documents Allowed extensions *png, *jpg, *jpeg maximum file size 6…" at bounding box center [234, 84] width 457 height 331
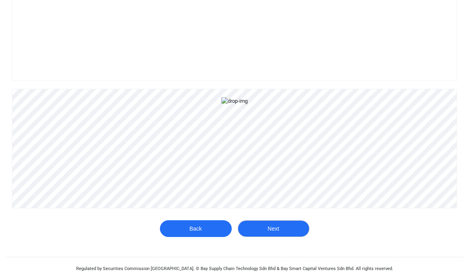
click at [270, 226] on button "Next" at bounding box center [274, 229] width 72 height 17
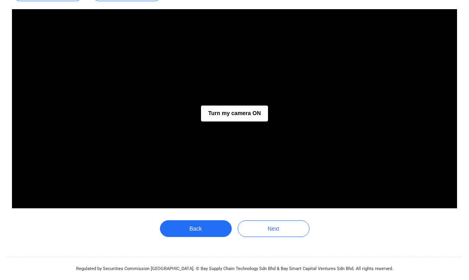
scroll to position [183, 0]
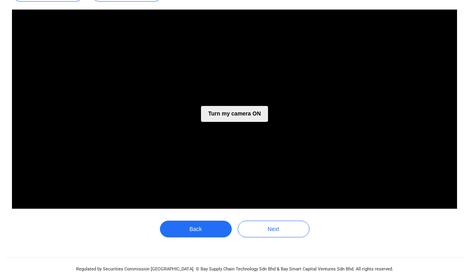
click at [254, 114] on button "Turn my camera ON" at bounding box center [234, 114] width 67 height 16
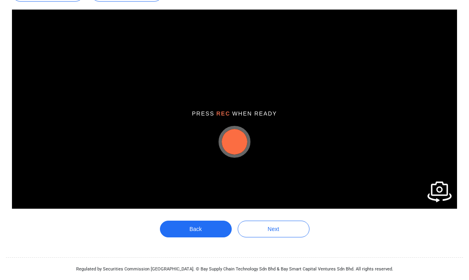
click at [231, 138] on button "button" at bounding box center [235, 142] width 26 height 26
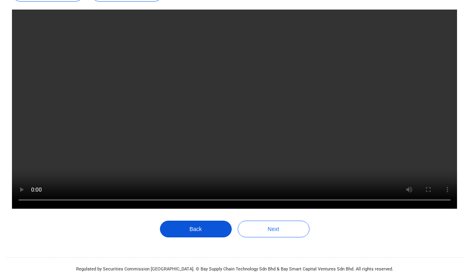
click at [199, 230] on button "Back" at bounding box center [196, 229] width 72 height 17
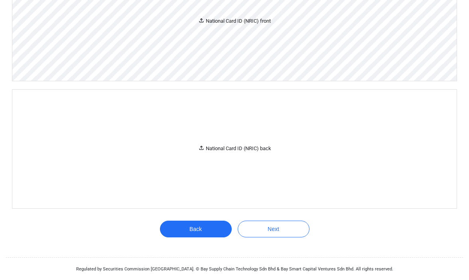
click at [226, 43] on div "National Card ID (NRIC) front" at bounding box center [234, 21] width 444 height 119
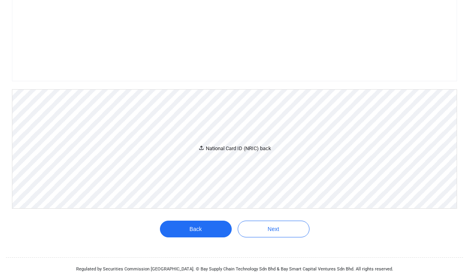
click at [244, 209] on div "National Card ID (NRIC) back" at bounding box center [234, 149] width 444 height 119
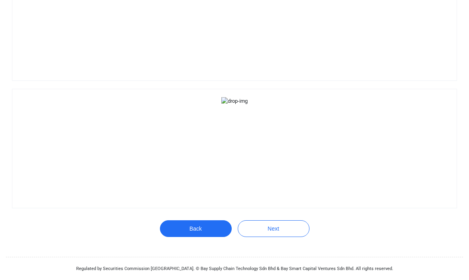
scroll to position [337, 0]
click at [262, 227] on button "Next" at bounding box center [274, 229] width 72 height 17
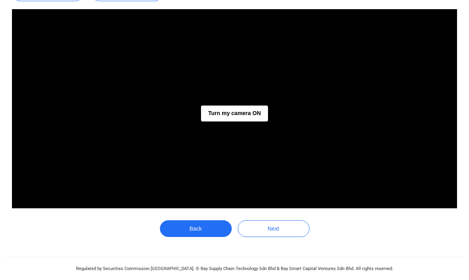
scroll to position [183, 0]
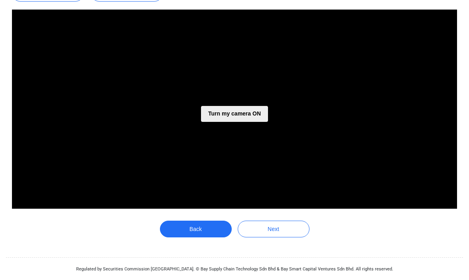
click at [246, 110] on button "Turn my camera ON" at bounding box center [234, 114] width 67 height 16
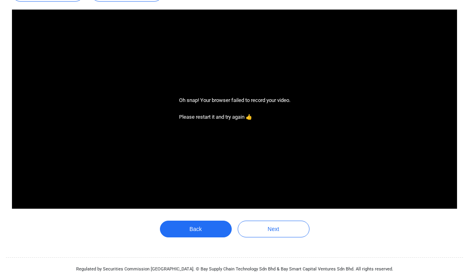
click at [229, 118] on div "Oh snap! Your browser failed to record your video. Please restart it and try ag…" at bounding box center [234, 108] width 111 height 25
click at [249, 118] on div "Oh snap! Your browser failed to record your video. Please restart it and try ag…" at bounding box center [234, 108] width 111 height 25
click at [286, 120] on div "Oh snap! Your browser failed to record your video. Please restart it and try ag…" at bounding box center [234, 108] width 111 height 25
drag, startPoint x: 56, startPoint y: 82, endPoint x: -22, endPoint y: 48, distance: 85.4
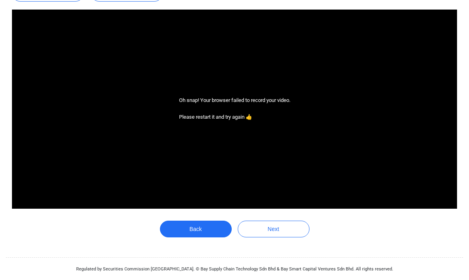
click at [0, 48] on html "Personal Details Document Upload Video Upload Verification Required documents P…" at bounding box center [234, 48] width 469 height 463
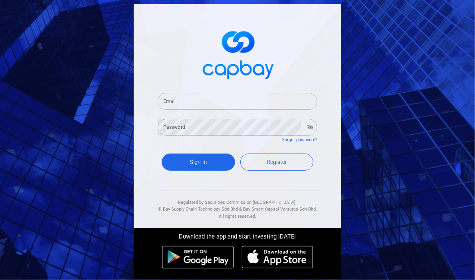
click at [196, 100] on input "Email" at bounding box center [237, 101] width 159 height 17
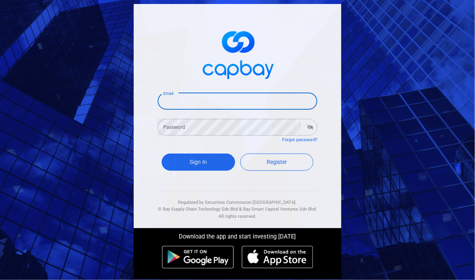
type input "[EMAIL_ADDRESS][DOMAIN_NAME]"
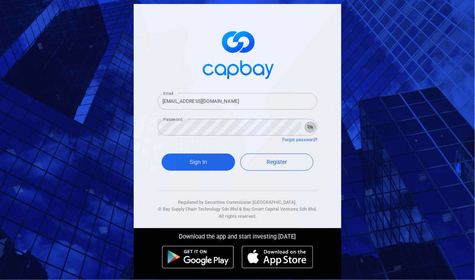
click at [309, 126] on icon "button" at bounding box center [310, 127] width 6 height 5
click at [191, 159] on button "Sign In" at bounding box center [197, 162] width 73 height 17
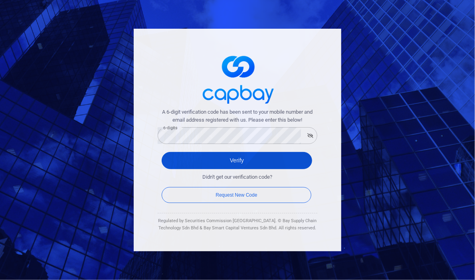
click at [220, 163] on button "Verify" at bounding box center [236, 160] width 150 height 17
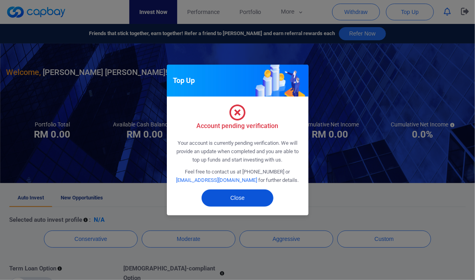
click at [238, 201] on button "Close" at bounding box center [237, 197] width 72 height 17
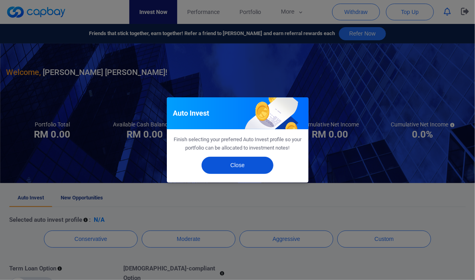
click at [238, 163] on button "Close" at bounding box center [237, 165] width 72 height 17
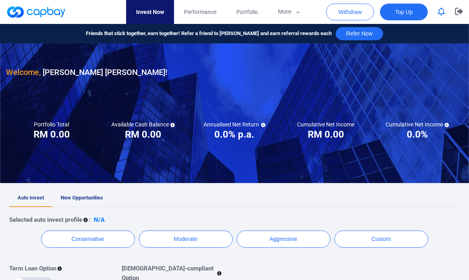
click at [410, 13] on span "Top Up" at bounding box center [404, 12] width 18 height 8
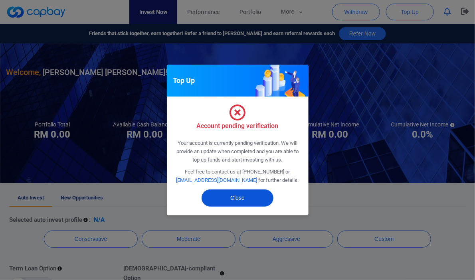
click at [230, 200] on button "Close" at bounding box center [237, 197] width 72 height 17
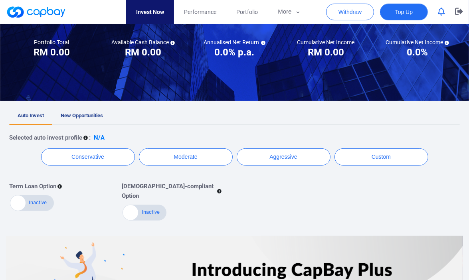
scroll to position [83, 0]
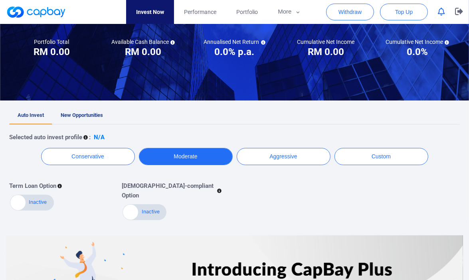
click at [189, 155] on button "Moderate" at bounding box center [186, 156] width 94 height 17
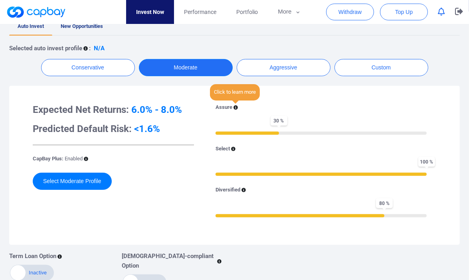
scroll to position [172, 0]
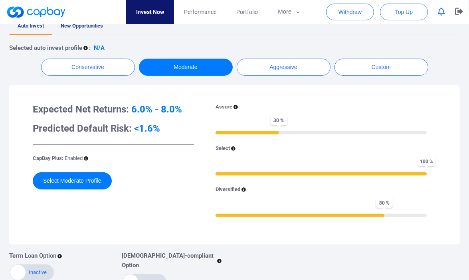
click at [241, 189] on div "Diversified" at bounding box center [320, 189] width 211 height 8
click at [244, 190] on icon at bounding box center [243, 190] width 4 height 4
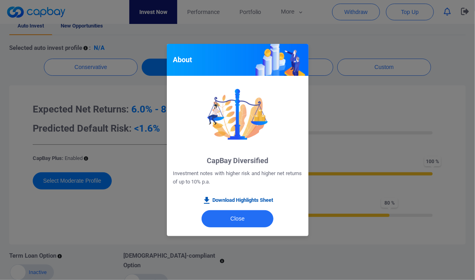
click at [234, 201] on link "Download Highlights Sheet" at bounding box center [237, 201] width 71 height 10
click at [229, 219] on button "Close" at bounding box center [237, 218] width 72 height 17
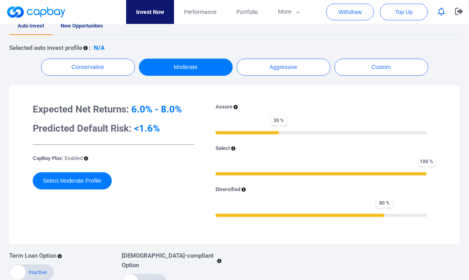
scroll to position [122, 0]
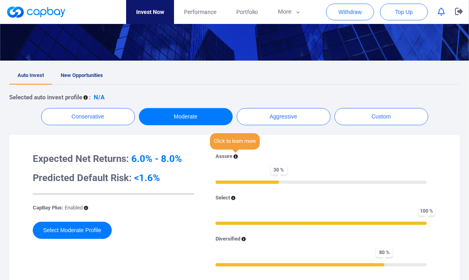
click at [236, 155] on icon at bounding box center [235, 156] width 4 height 4
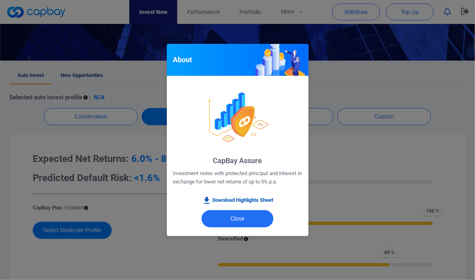
click at [237, 200] on link "Download Highlights Sheet" at bounding box center [237, 201] width 71 height 10
click at [232, 220] on button "Close" at bounding box center [237, 218] width 72 height 17
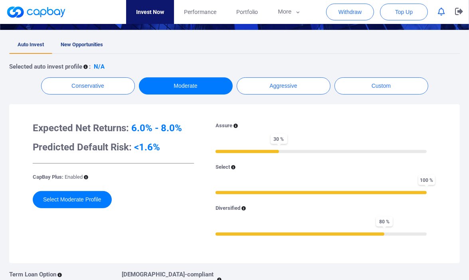
scroll to position [155, 0]
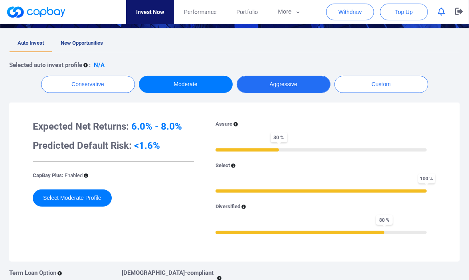
click at [268, 81] on button "Aggressive" at bounding box center [283, 84] width 94 height 17
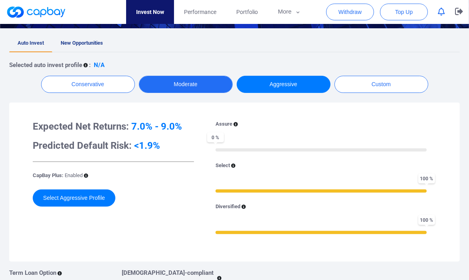
click at [161, 87] on button "Moderate" at bounding box center [186, 84] width 94 height 17
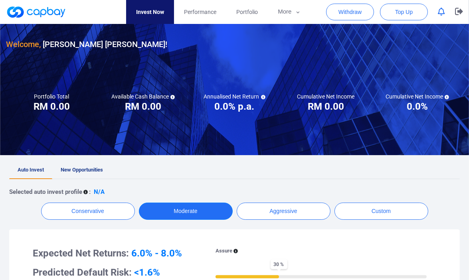
scroll to position [0, 0]
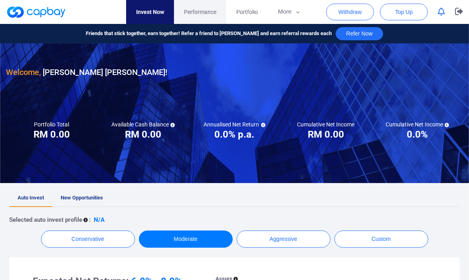
click at [203, 12] on span "Performance" at bounding box center [200, 12] width 32 height 9
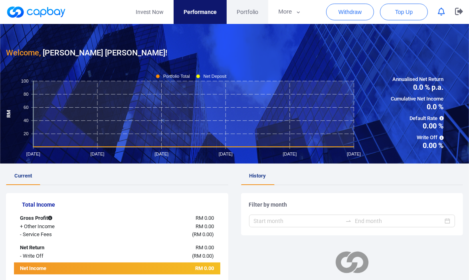
click at [247, 9] on span "Portfolio" at bounding box center [247, 12] width 22 height 9
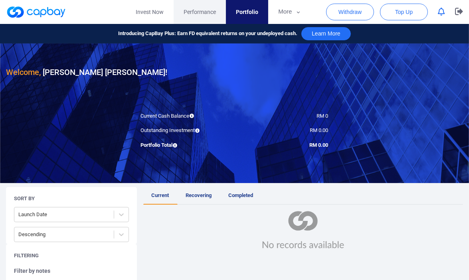
click at [204, 11] on span "Performance" at bounding box center [199, 12] width 32 height 9
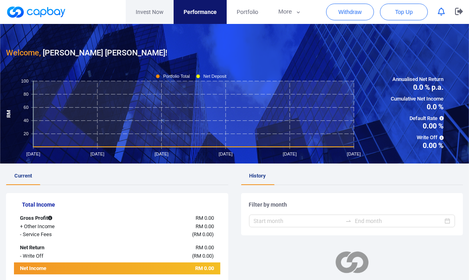
click at [154, 11] on link "Invest Now" at bounding box center [150, 12] width 48 height 24
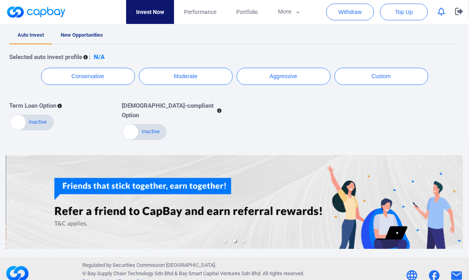
scroll to position [104, 0]
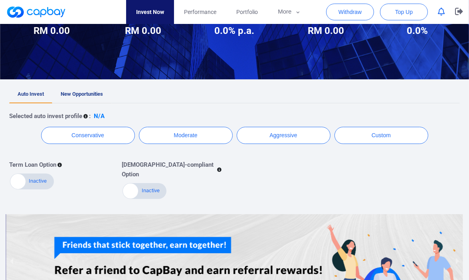
click at [77, 94] on span "New Opportunities" at bounding box center [82, 94] width 42 height 6
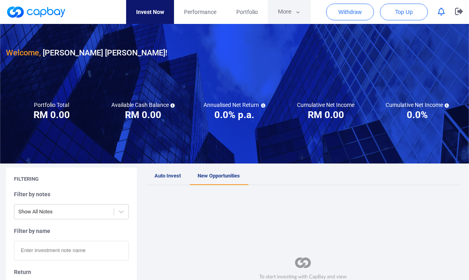
click at [289, 10] on button "More" at bounding box center [289, 12] width 43 height 24
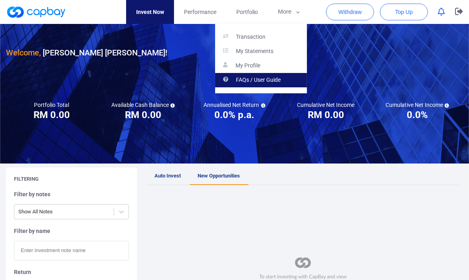
click at [259, 78] on p "FAQs / User Guide" at bounding box center [258, 80] width 45 height 7
